Goal: Task Accomplishment & Management: Manage account settings

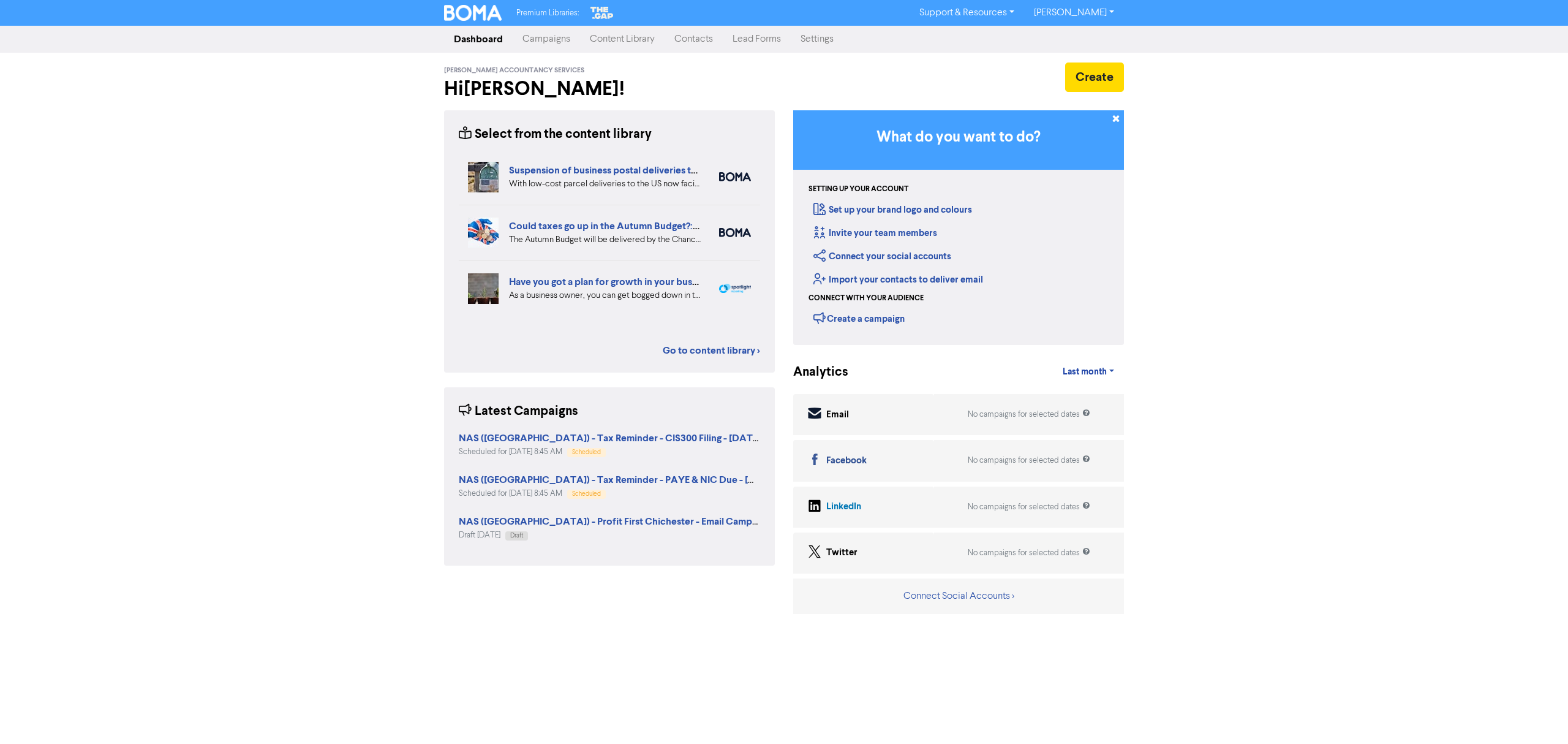
click at [543, 40] on link "Campaigns" at bounding box center [546, 39] width 67 height 25
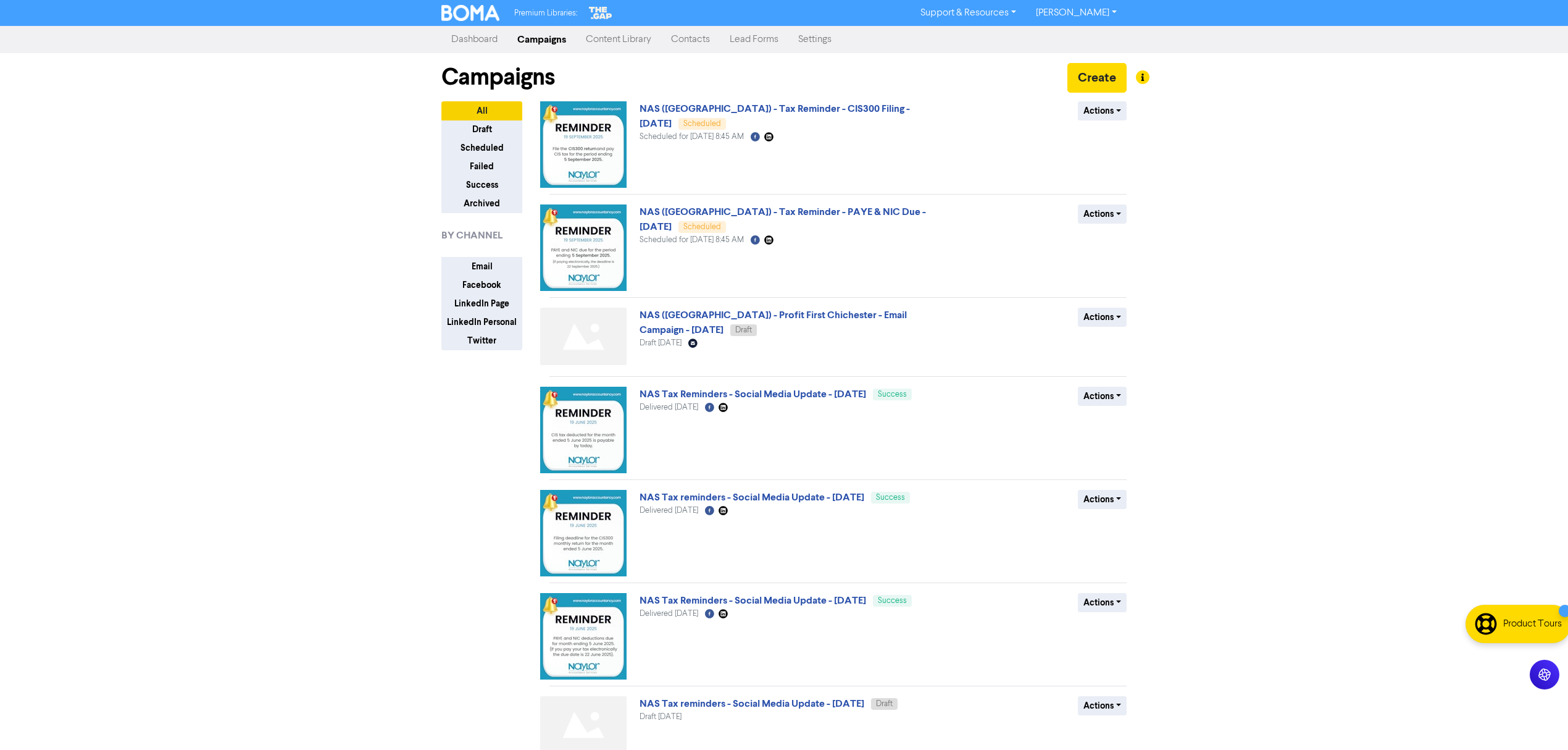
click at [1089, 15] on link "[PERSON_NAME]" at bounding box center [1076, 12] width 101 height 19
click at [1082, 30] on button "Log Out" at bounding box center [1075, 37] width 98 height 15
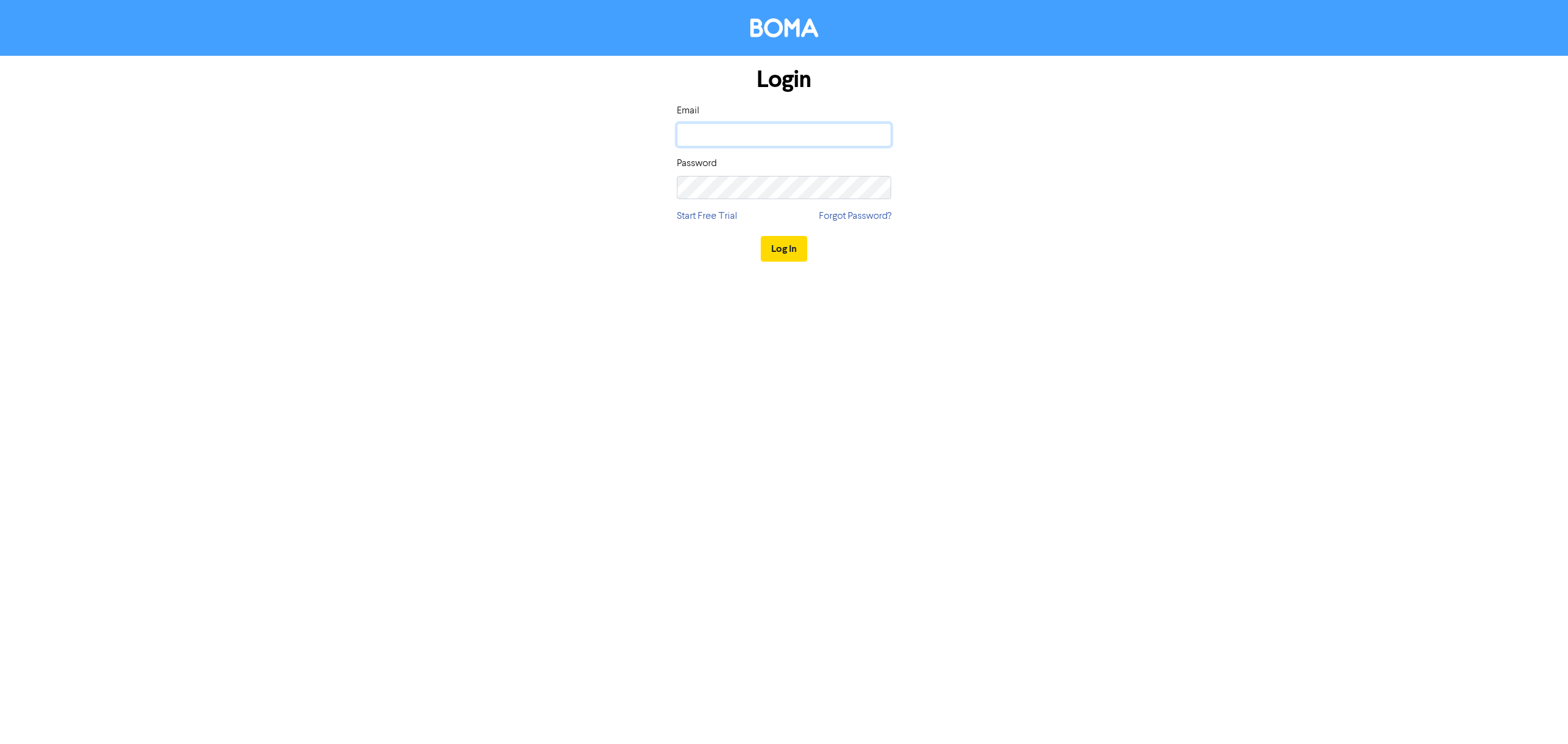
type input "[EMAIL_ADDRESS][DOMAIN_NAME]"
